Goal: Navigation & Orientation: Find specific page/section

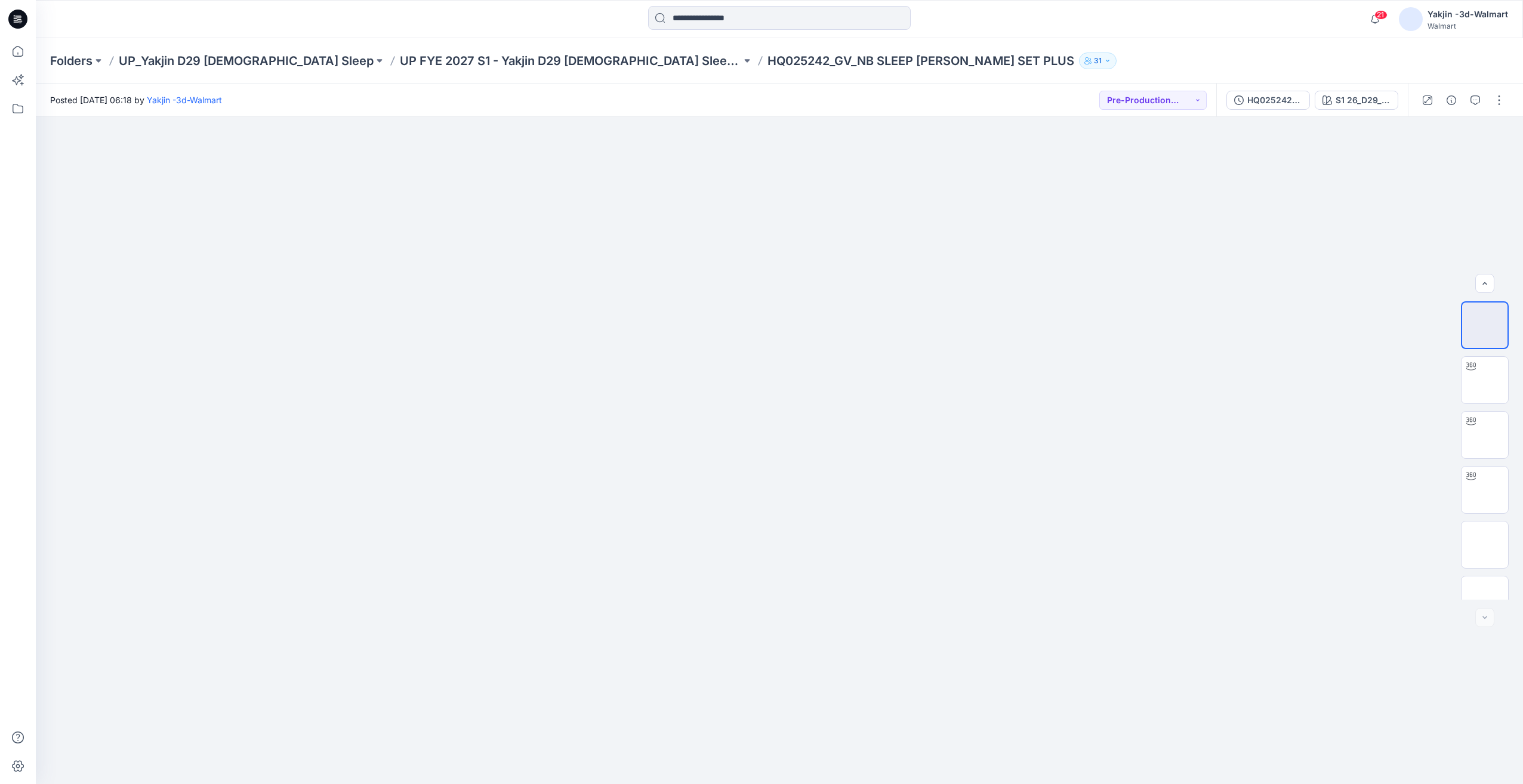
scroll to position [408, 0]
click at [527, 61] on p "UP FYE 2027 S1 - Yakjin D29 [DEMOGRAPHIC_DATA] Sleepwear" at bounding box center [570, 61] width 341 height 17
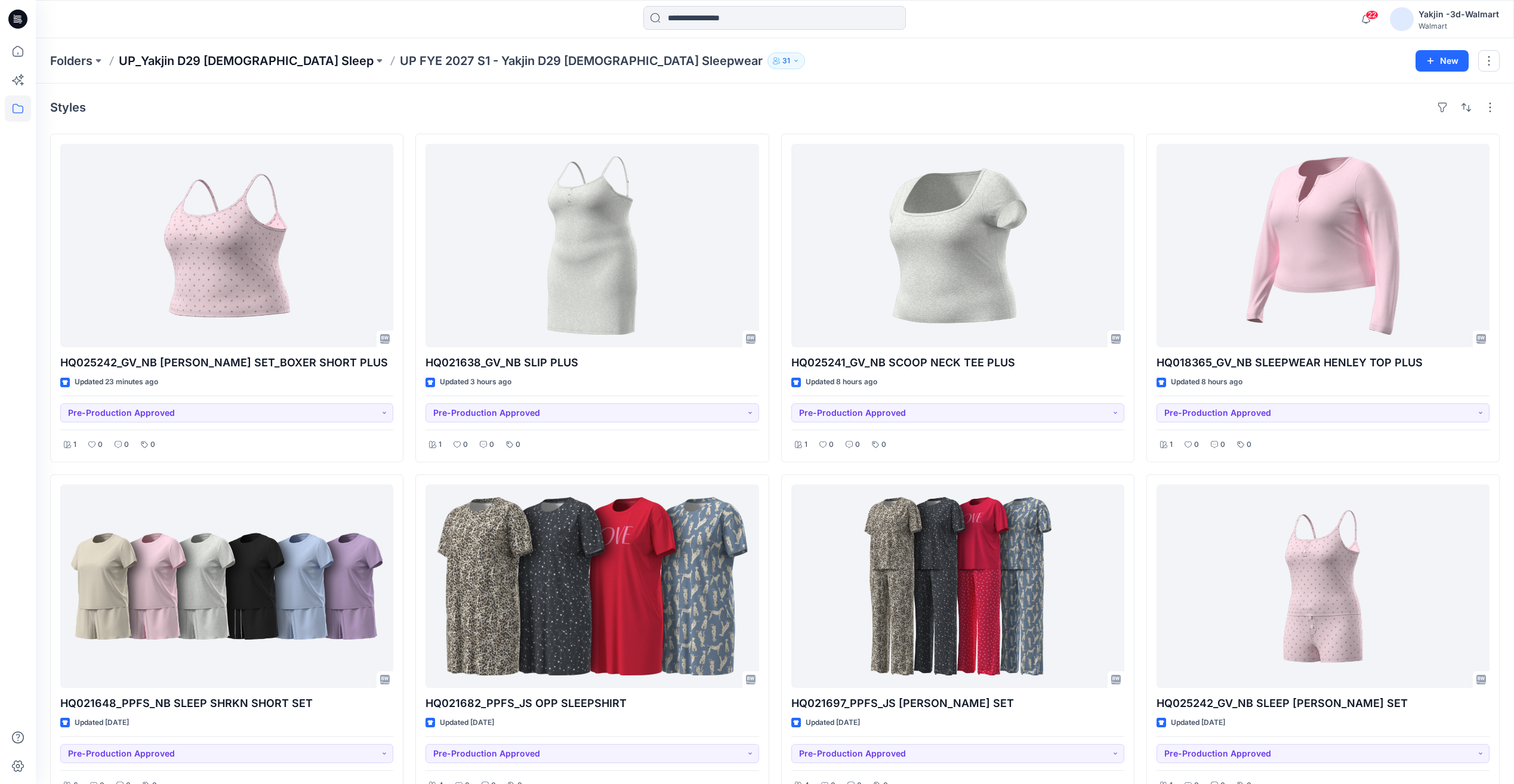
click at [237, 64] on p "UP_Yakjin D29 [DEMOGRAPHIC_DATA] Sleep" at bounding box center [246, 61] width 255 height 17
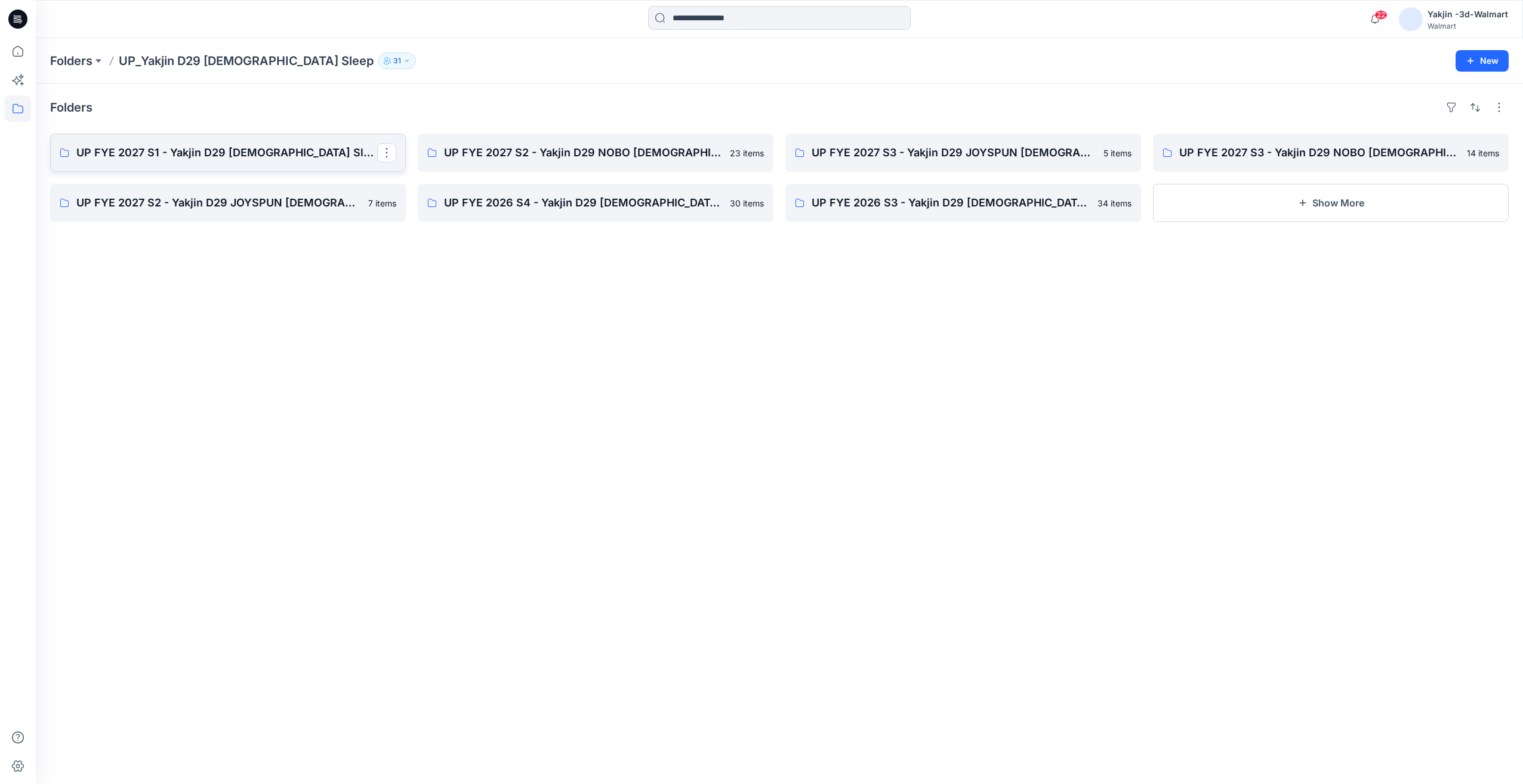
click at [253, 157] on p "UP FYE 2027 S1 - Yakjin D29 [DEMOGRAPHIC_DATA] Sleepwear" at bounding box center [227, 153] width 301 height 17
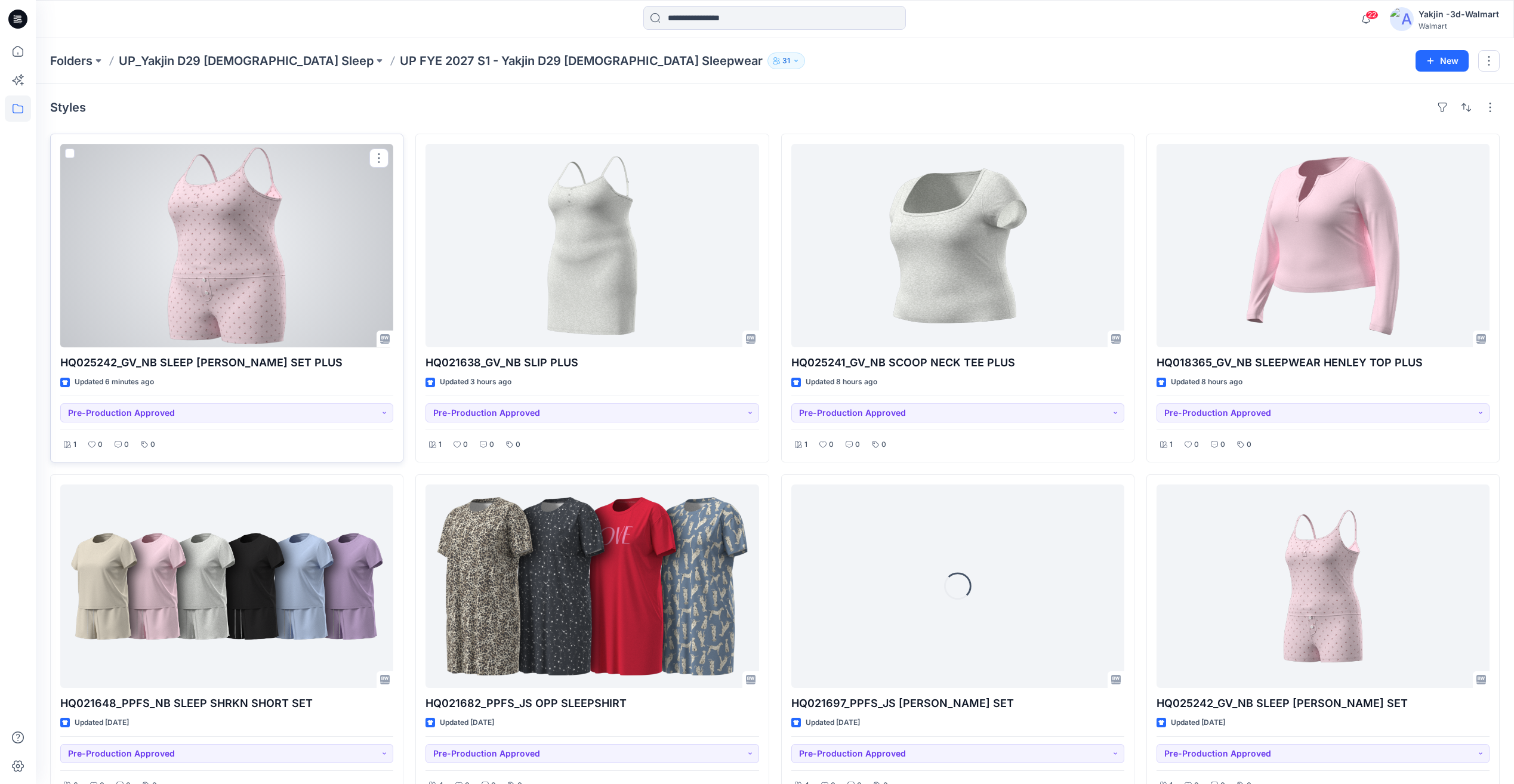
click at [257, 305] on div at bounding box center [227, 245] width 333 height 203
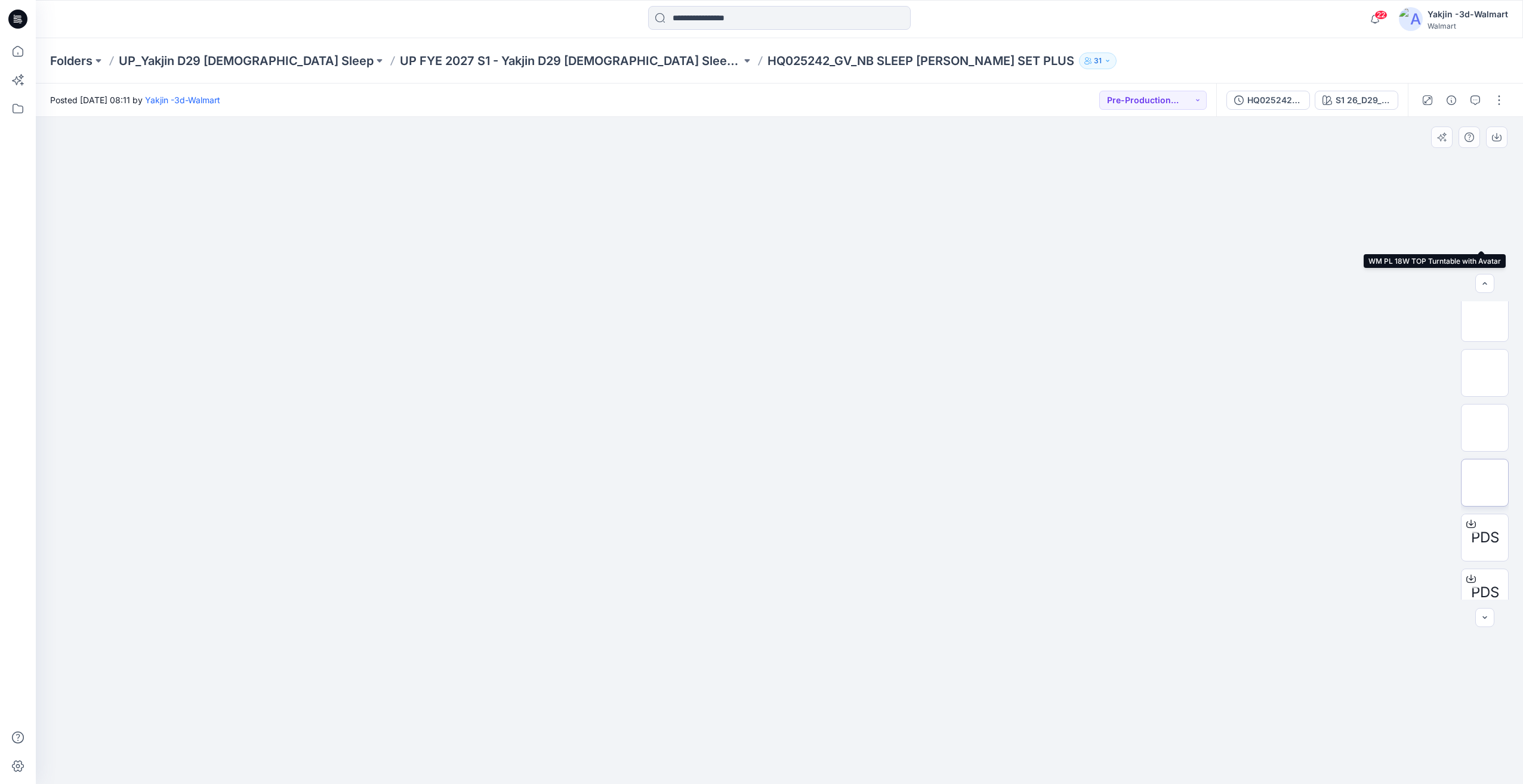
scroll to position [408, 0]
click at [1485, 356] on img at bounding box center [1485, 356] width 0 height 0
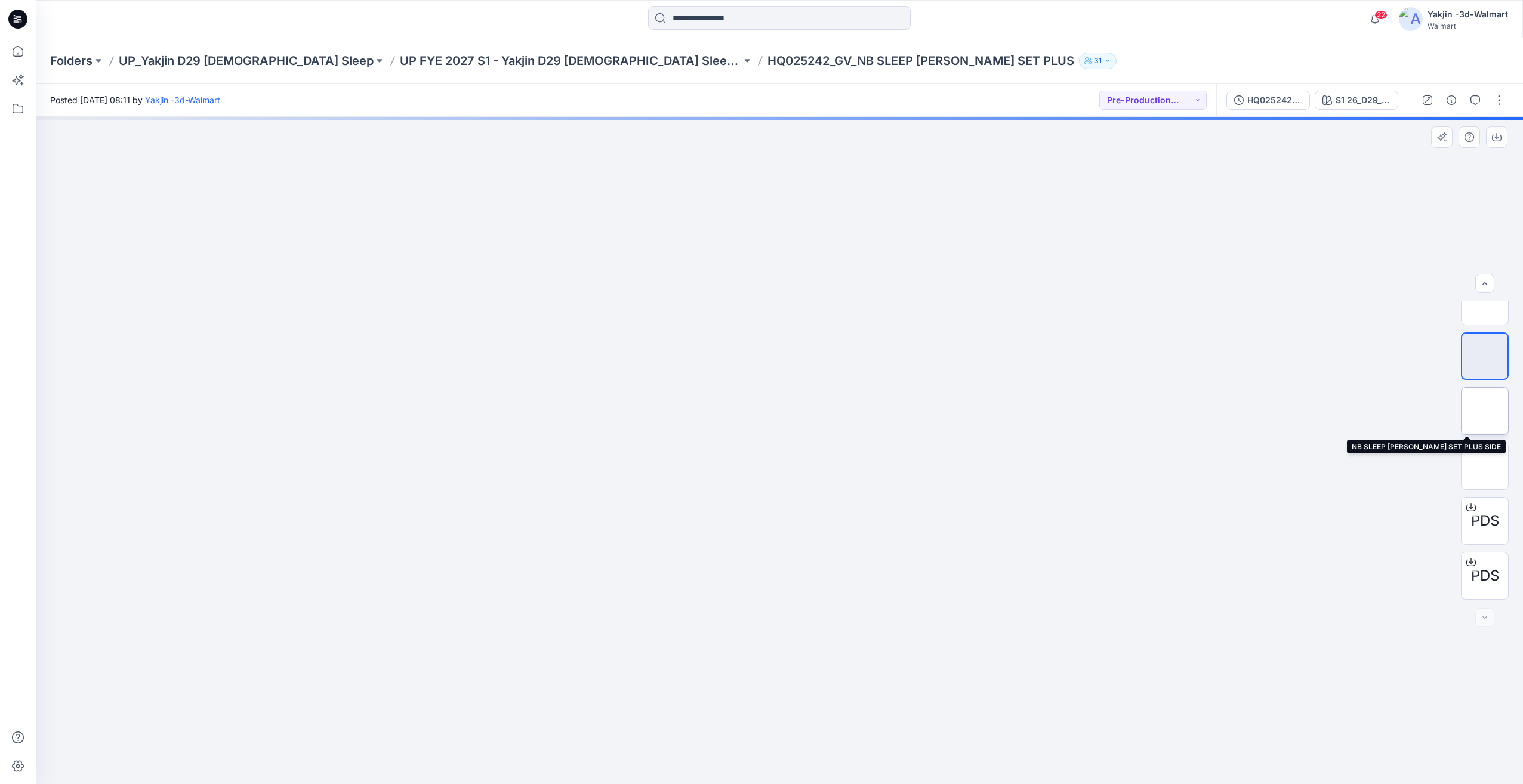
click at [1485, 411] on img at bounding box center [1485, 411] width 0 height 0
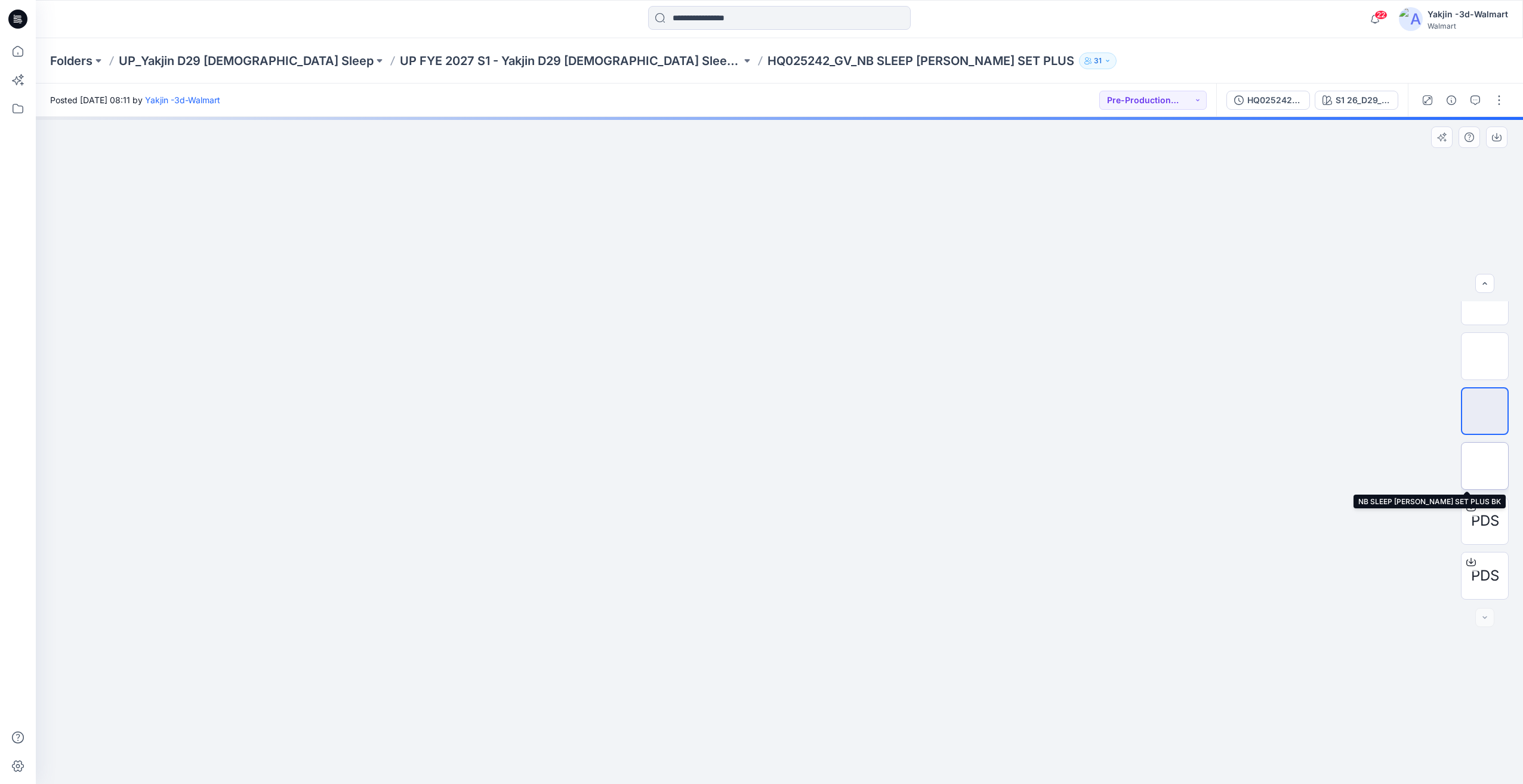
click at [1485, 466] on img at bounding box center [1485, 466] width 0 height 0
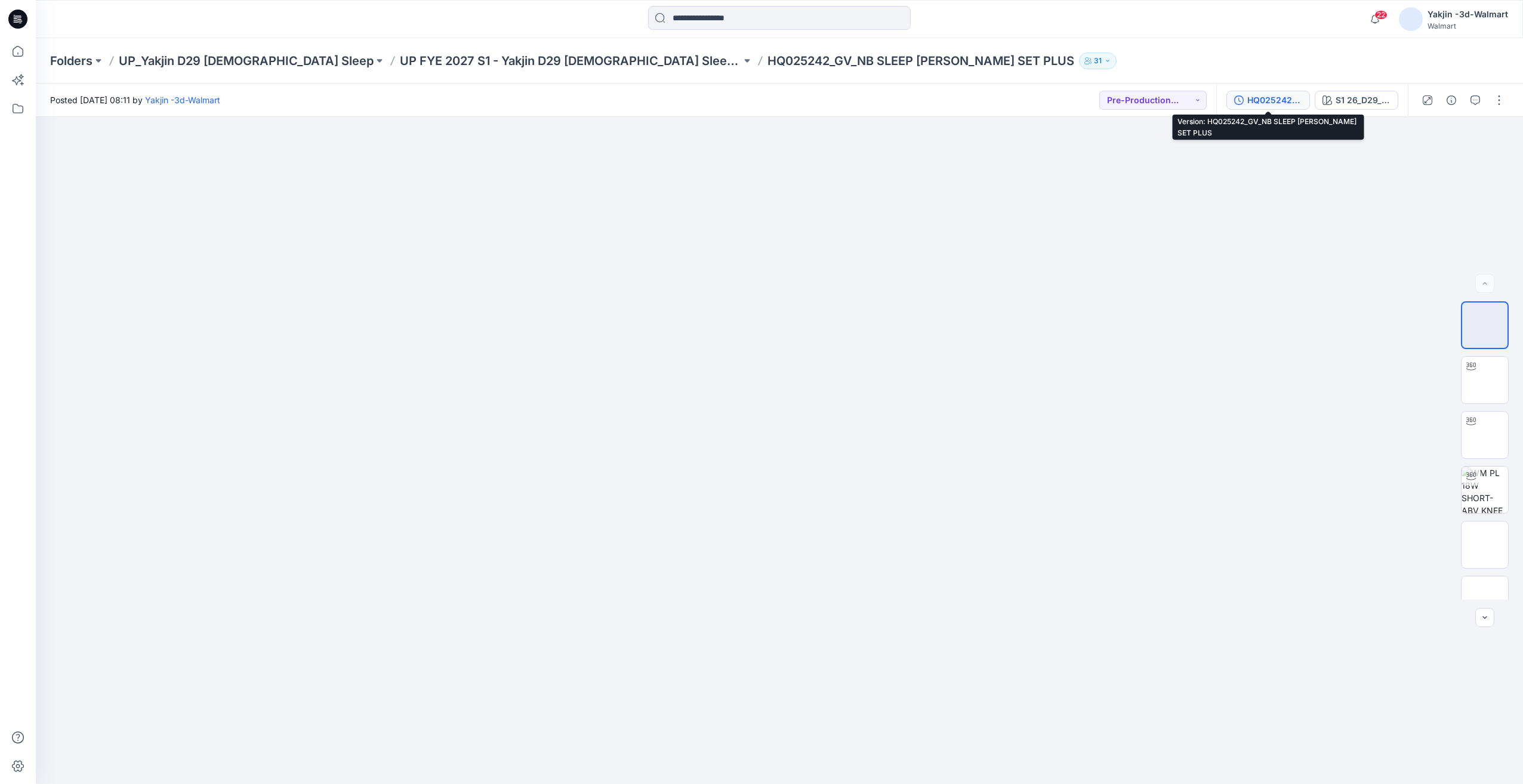
click at [1288, 108] on button "HQ025242_GV_NB SLEEP [PERSON_NAME] SET PLUS" at bounding box center [1268, 100] width 84 height 19
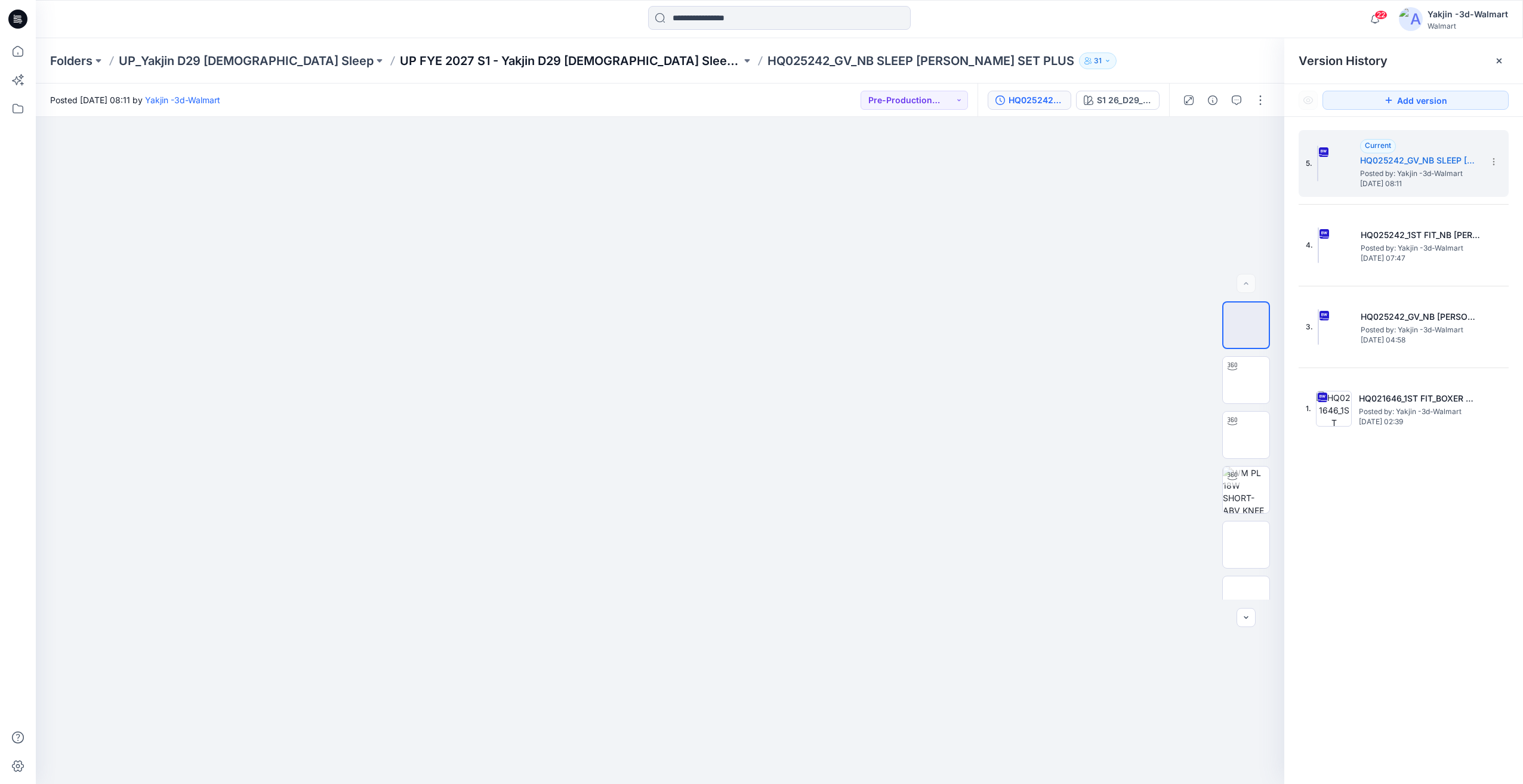
click at [513, 62] on p "UP FYE 2027 S1 - Yakjin D29 [DEMOGRAPHIC_DATA] Sleepwear" at bounding box center [570, 61] width 341 height 17
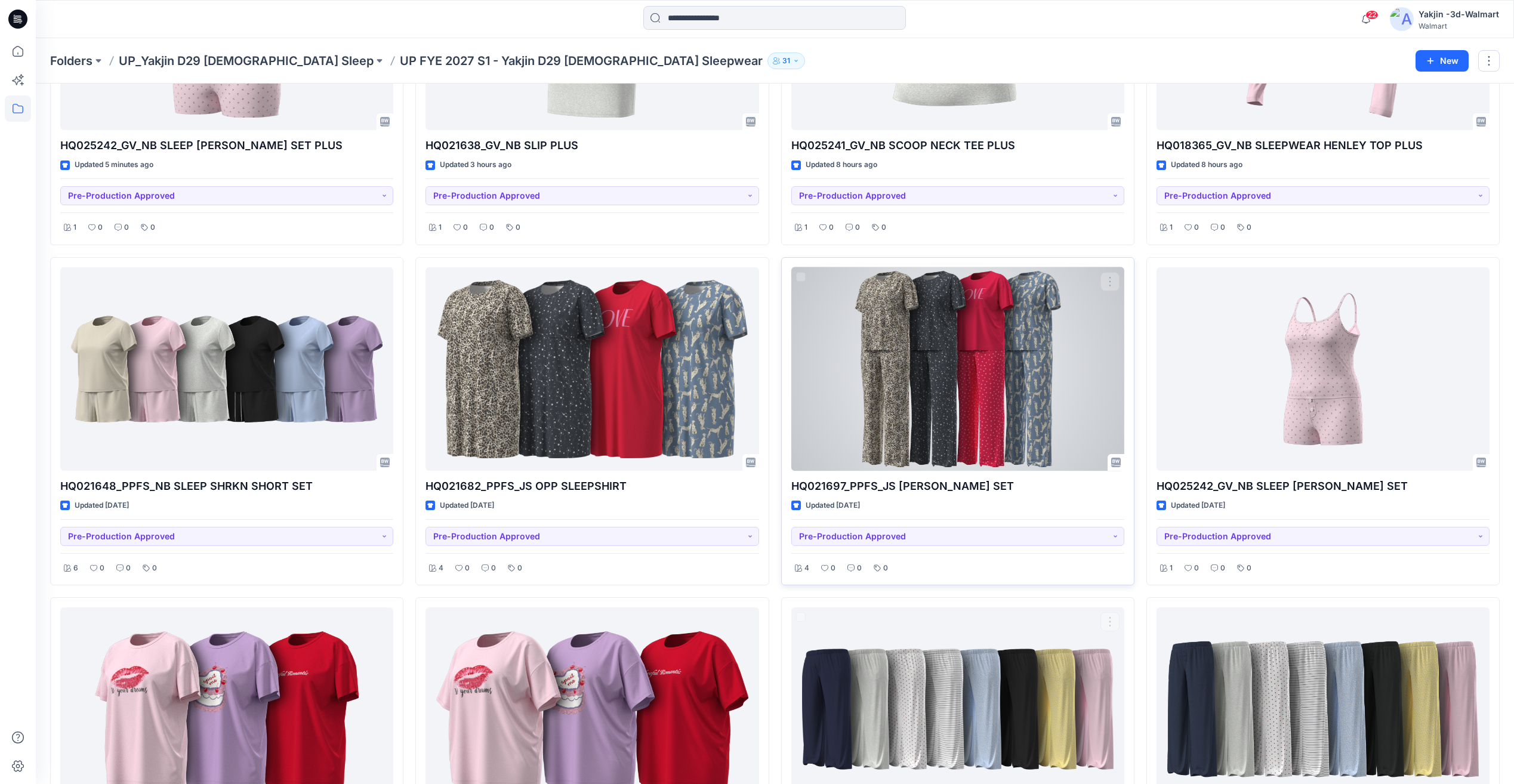
scroll to position [127, 0]
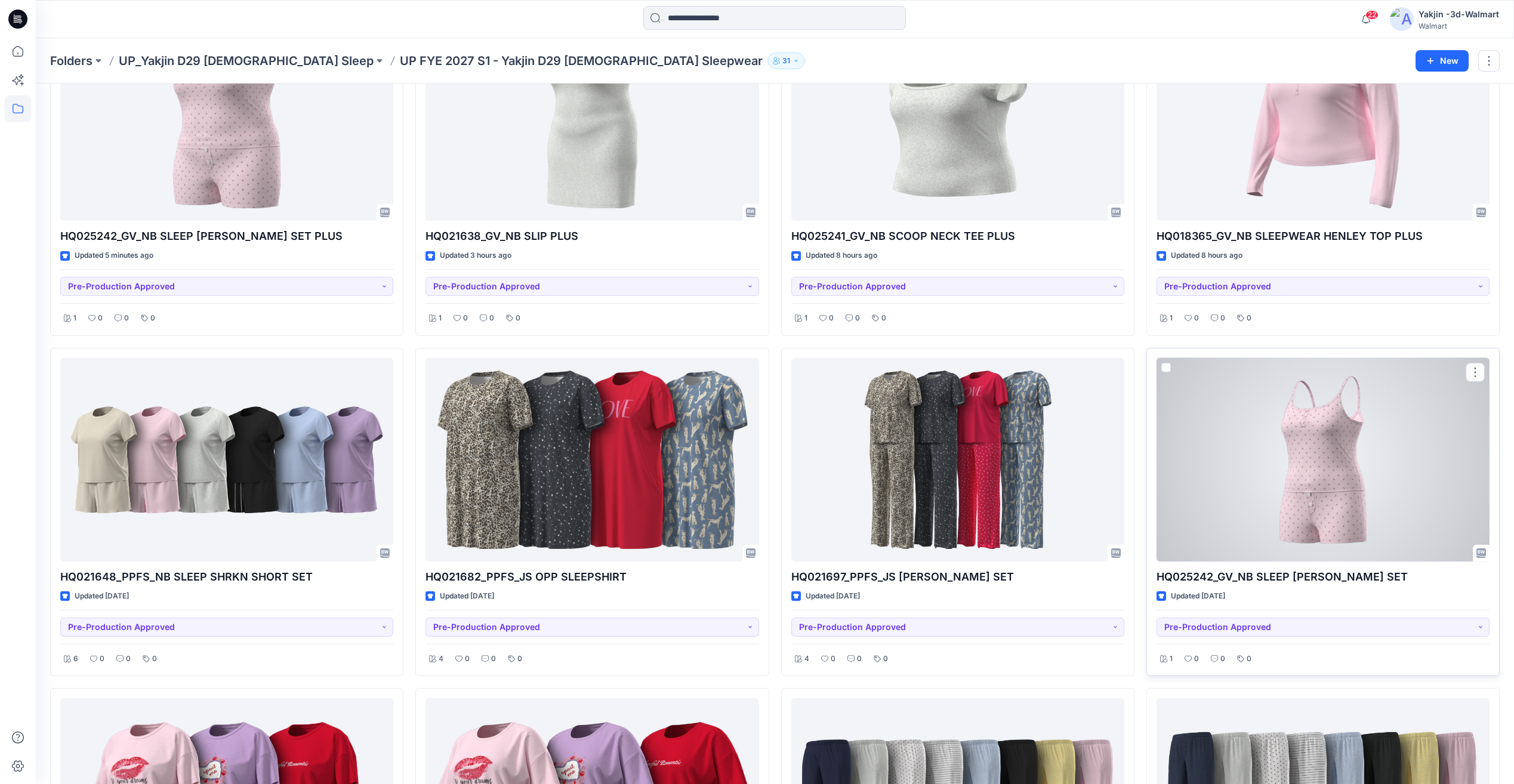
click at [1322, 487] on div at bounding box center [1323, 459] width 333 height 203
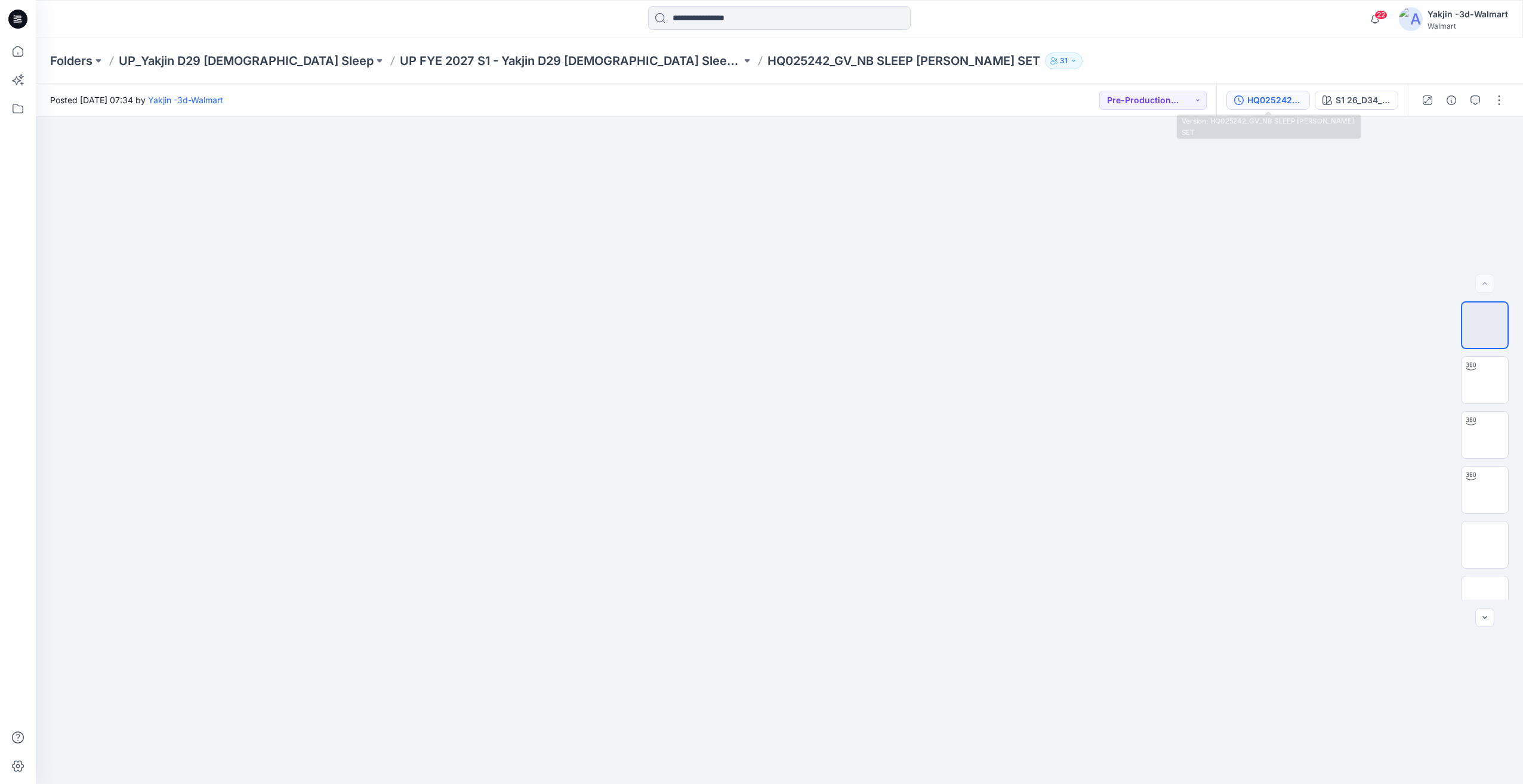
click at [1240, 99] on icon "button" at bounding box center [1239, 100] width 10 height 10
